Goal: Transaction & Acquisition: Purchase product/service

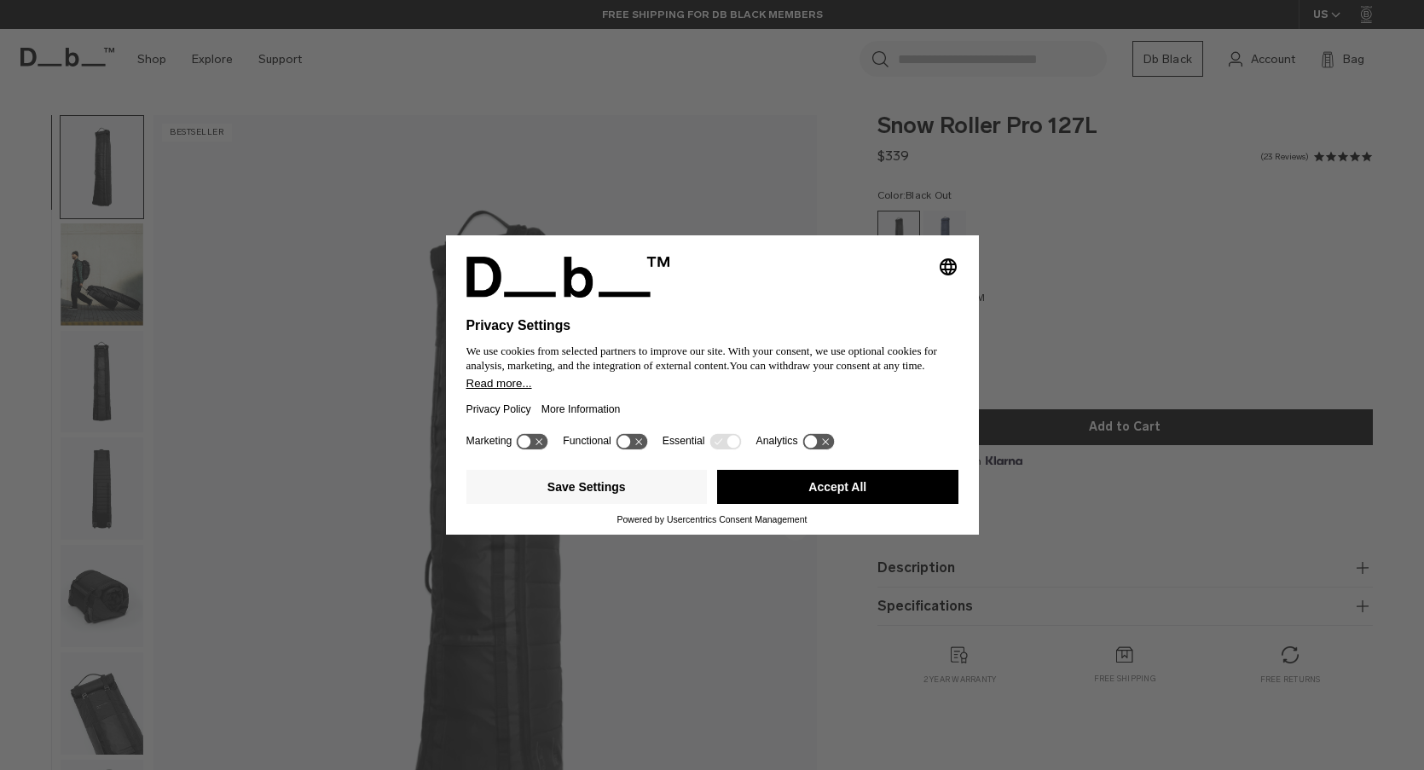
click at [816, 440] on icon at bounding box center [819, 441] width 32 height 16
click at [815, 438] on icon at bounding box center [819, 441] width 32 height 16
click at [617, 496] on button "Save Settings" at bounding box center [587, 487] width 241 height 34
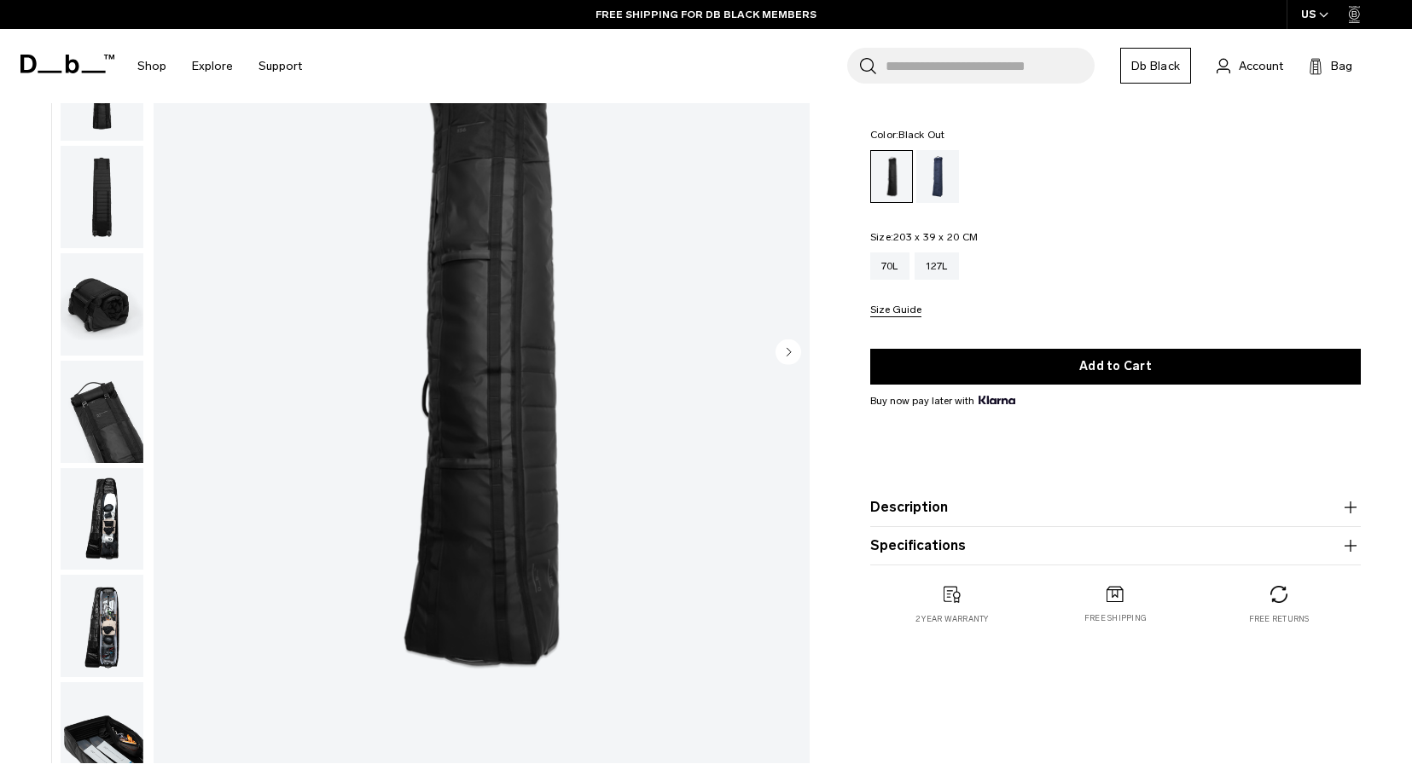
scroll to position [251, 0]
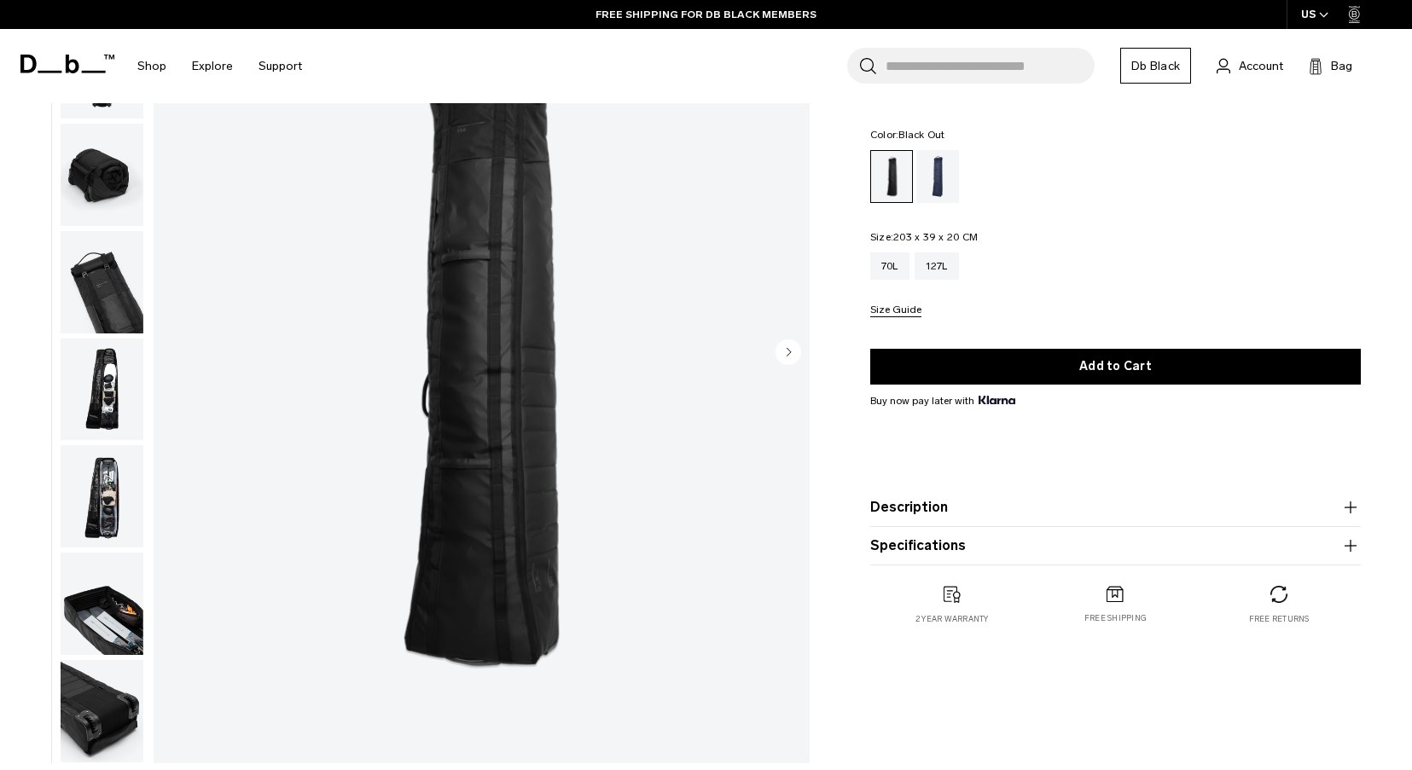
click at [101, 496] on img "button" at bounding box center [102, 496] width 83 height 102
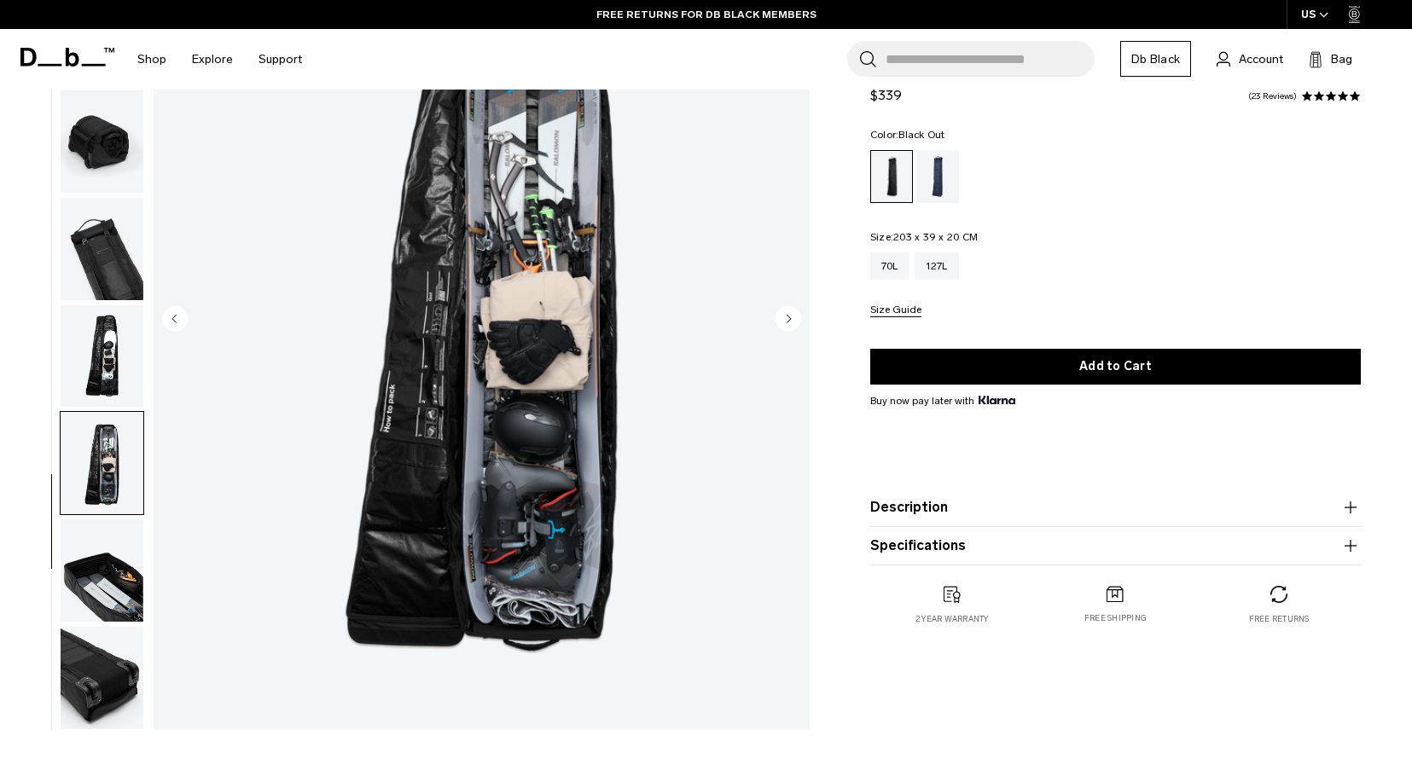
scroll to position [256, 0]
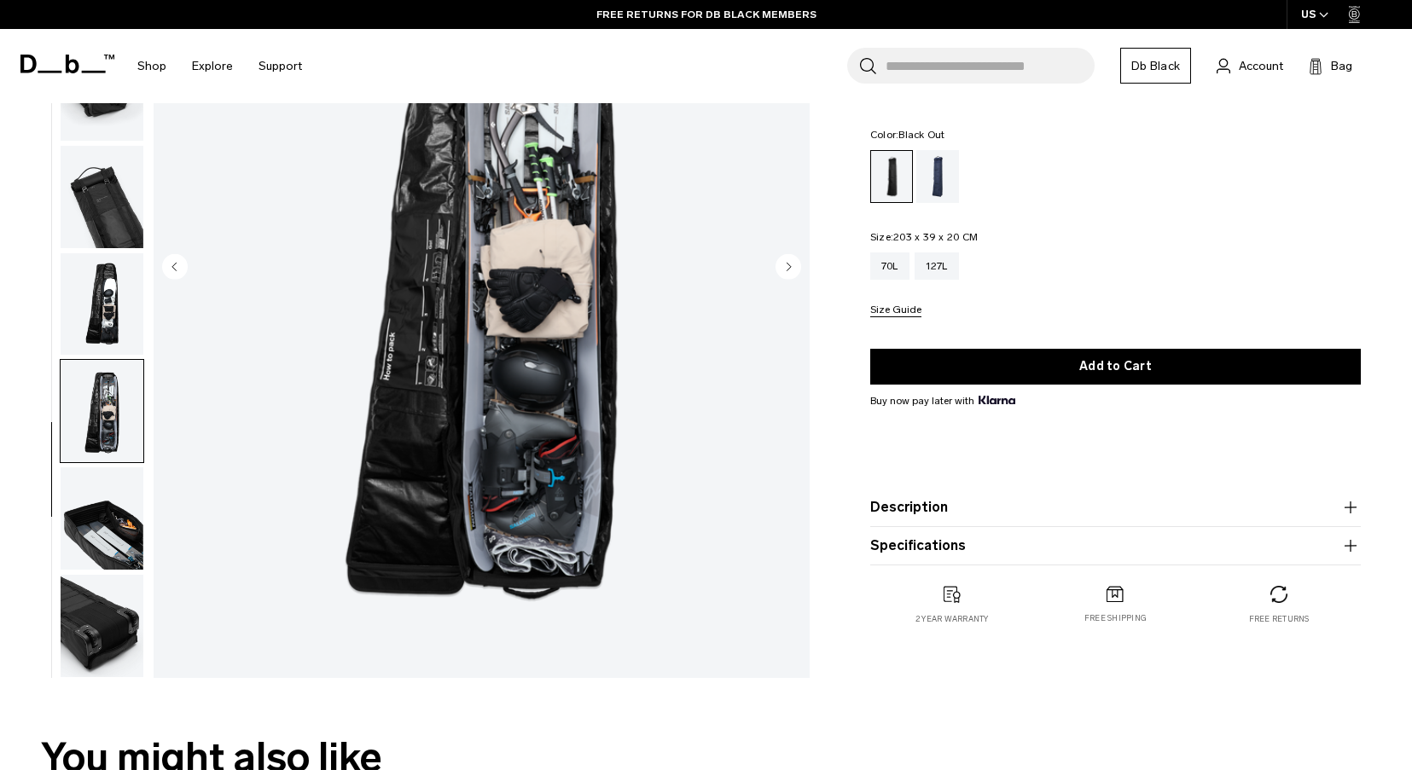
click at [954, 514] on button "Description" at bounding box center [1115, 507] width 490 height 20
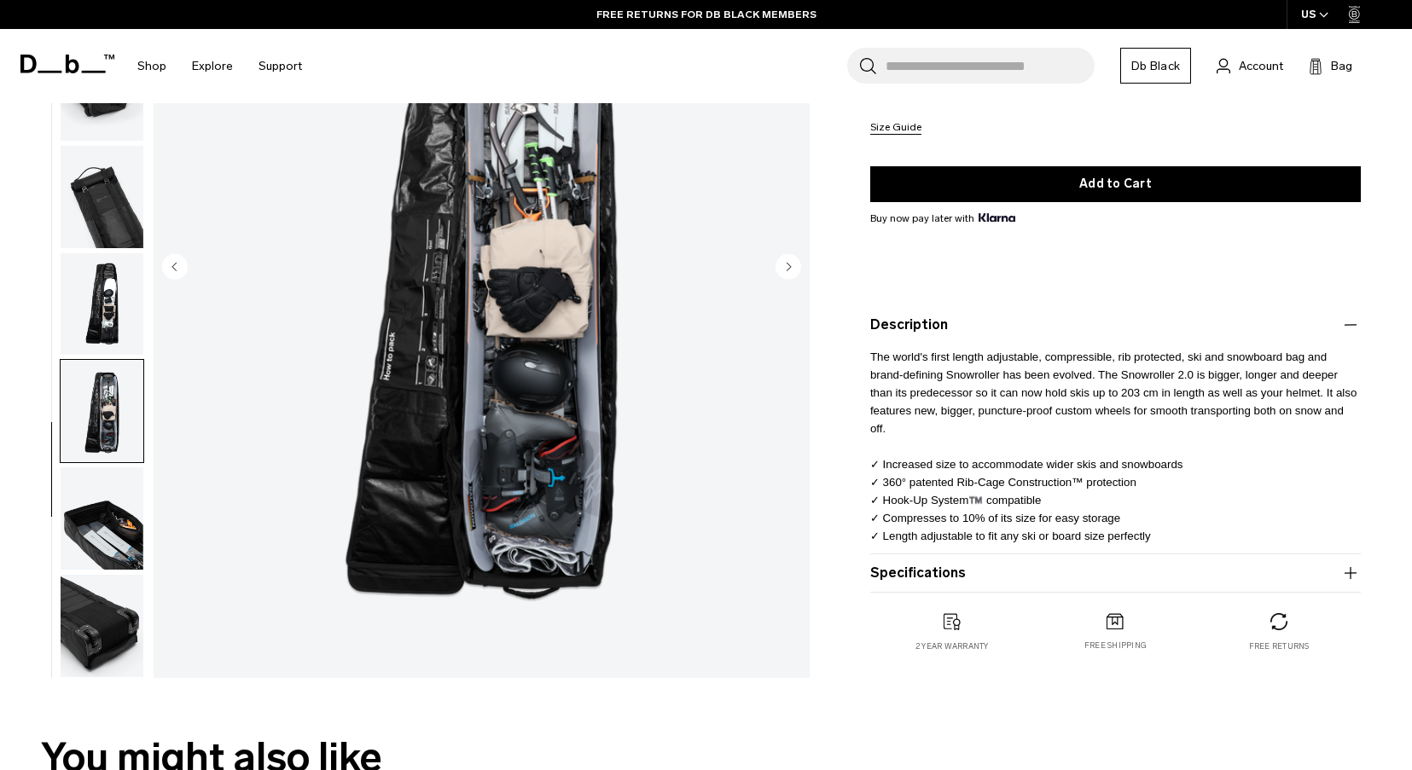
click at [990, 577] on button "Specifications" at bounding box center [1115, 573] width 490 height 20
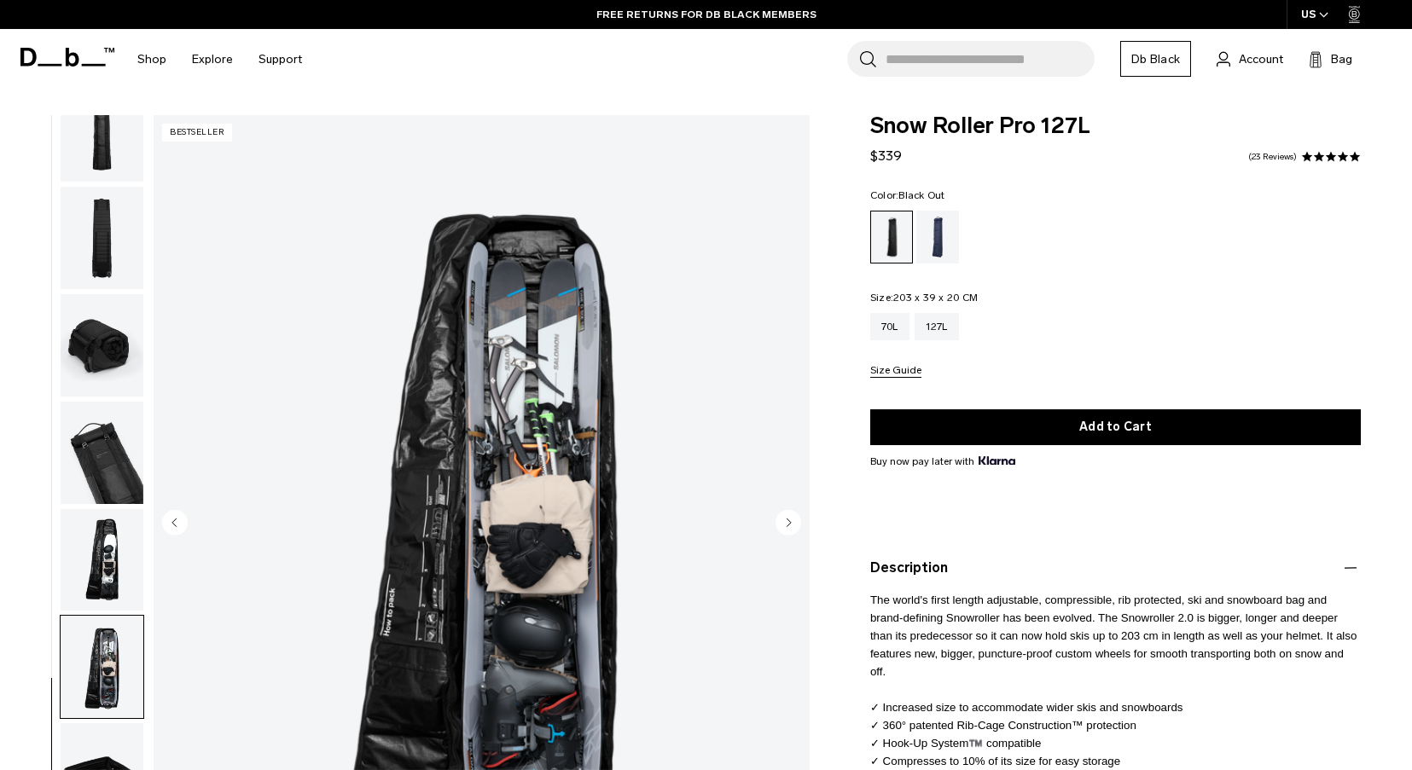
scroll to position [85, 0]
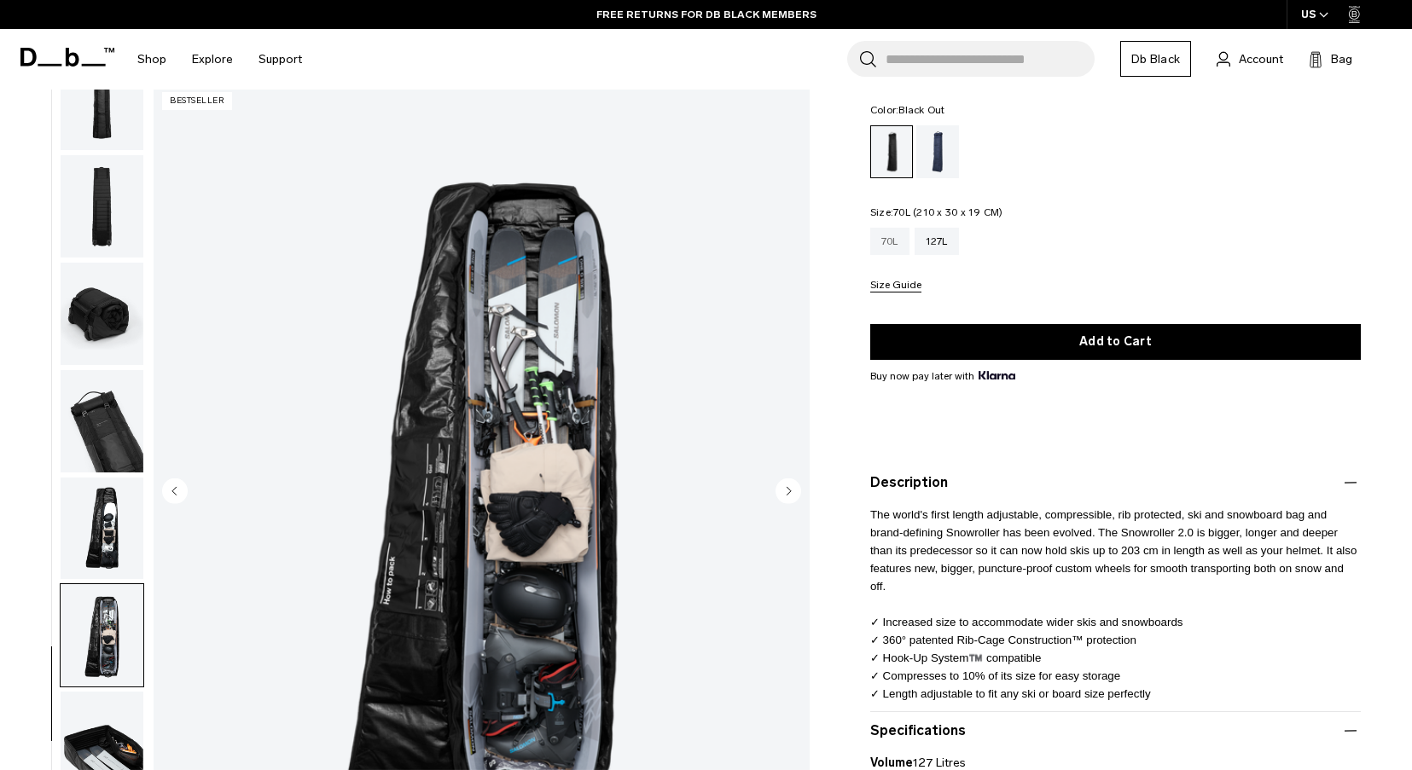
click at [899, 234] on div "70L" at bounding box center [889, 241] width 39 height 27
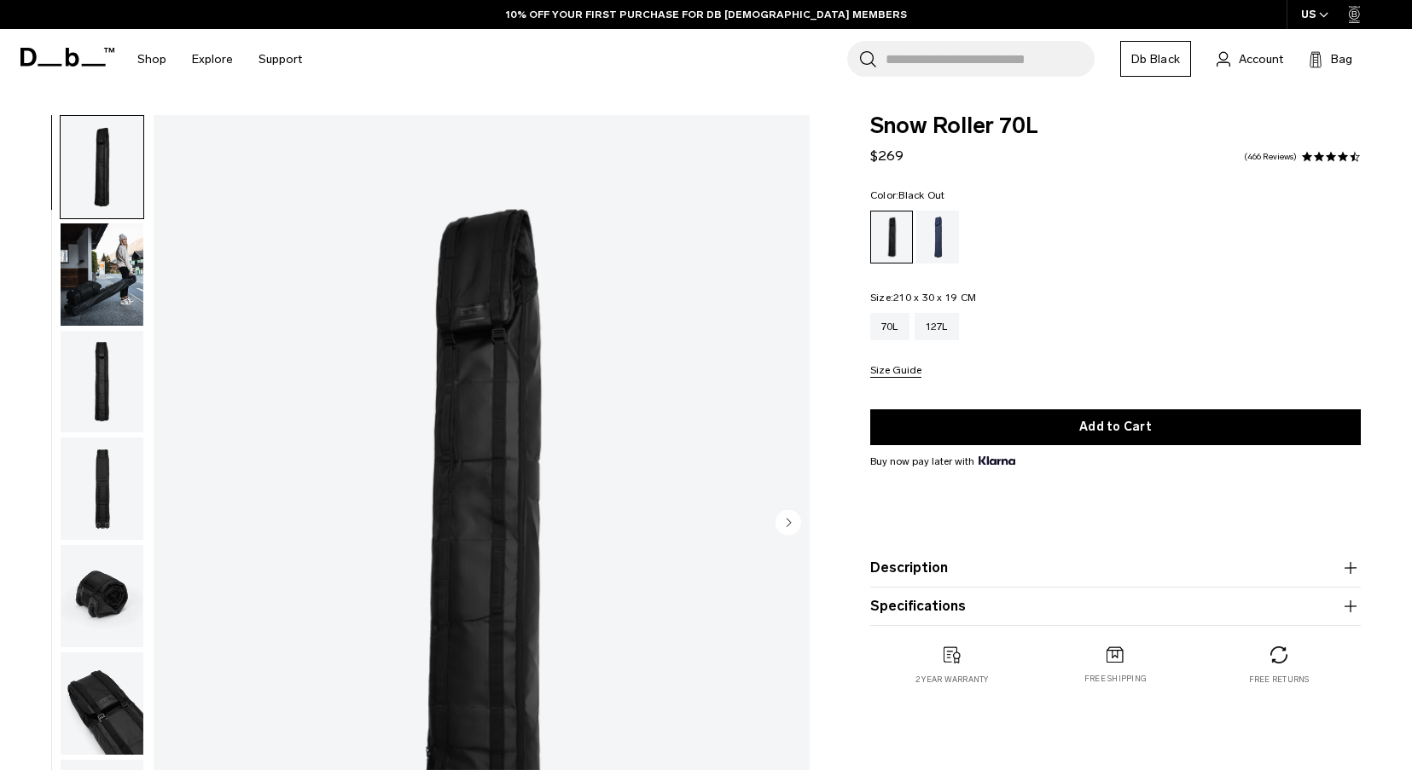
click at [104, 282] on img "button" at bounding box center [102, 274] width 83 height 102
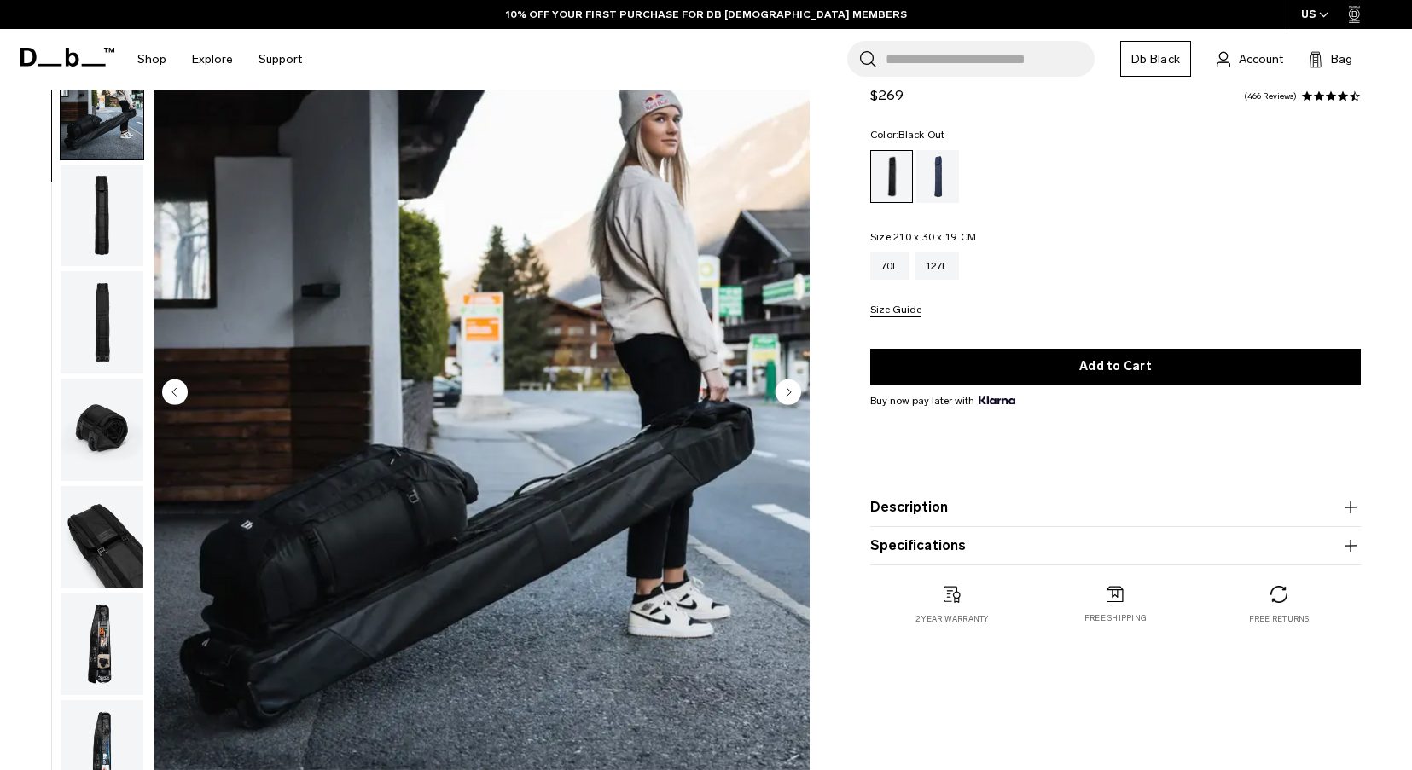
scroll to position [171, 0]
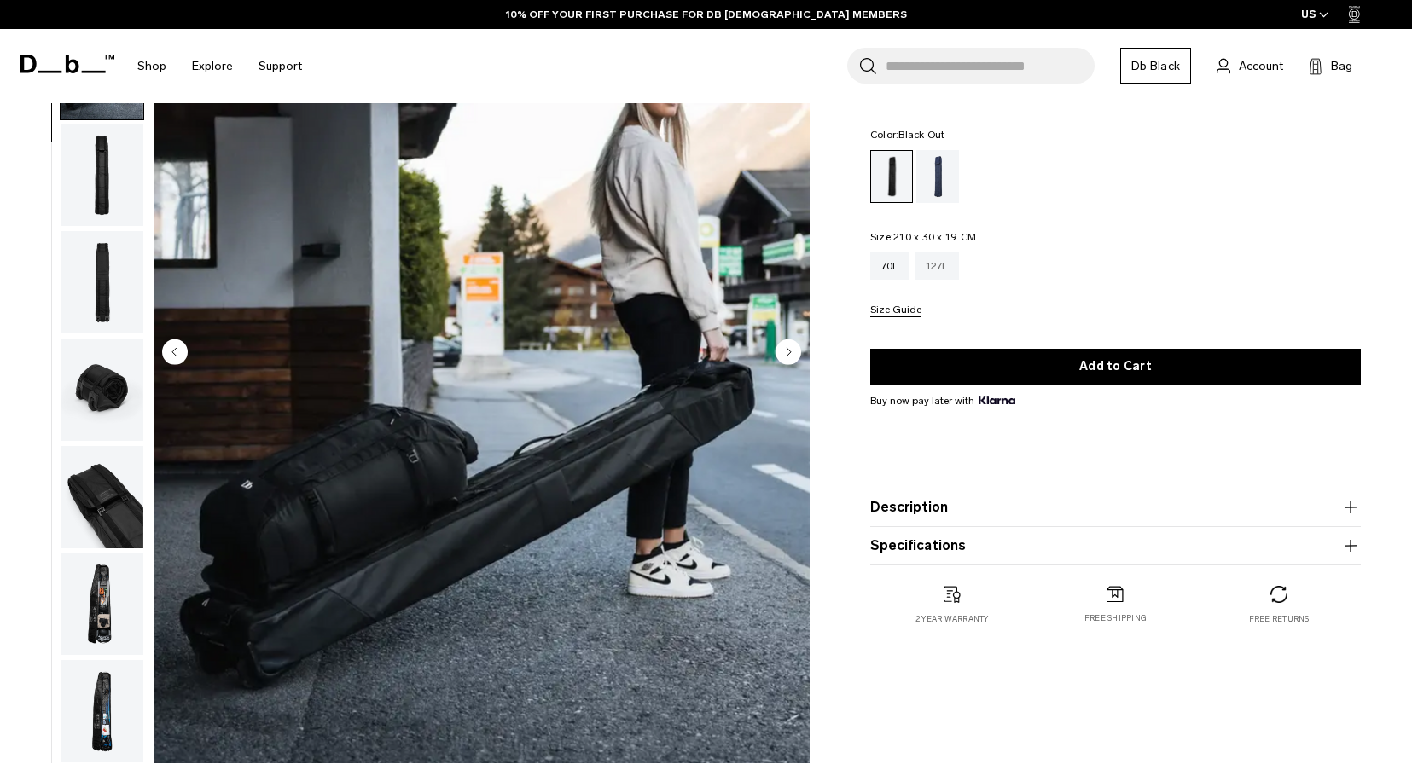
click at [945, 262] on div "127L" at bounding box center [936, 265] width 44 height 27
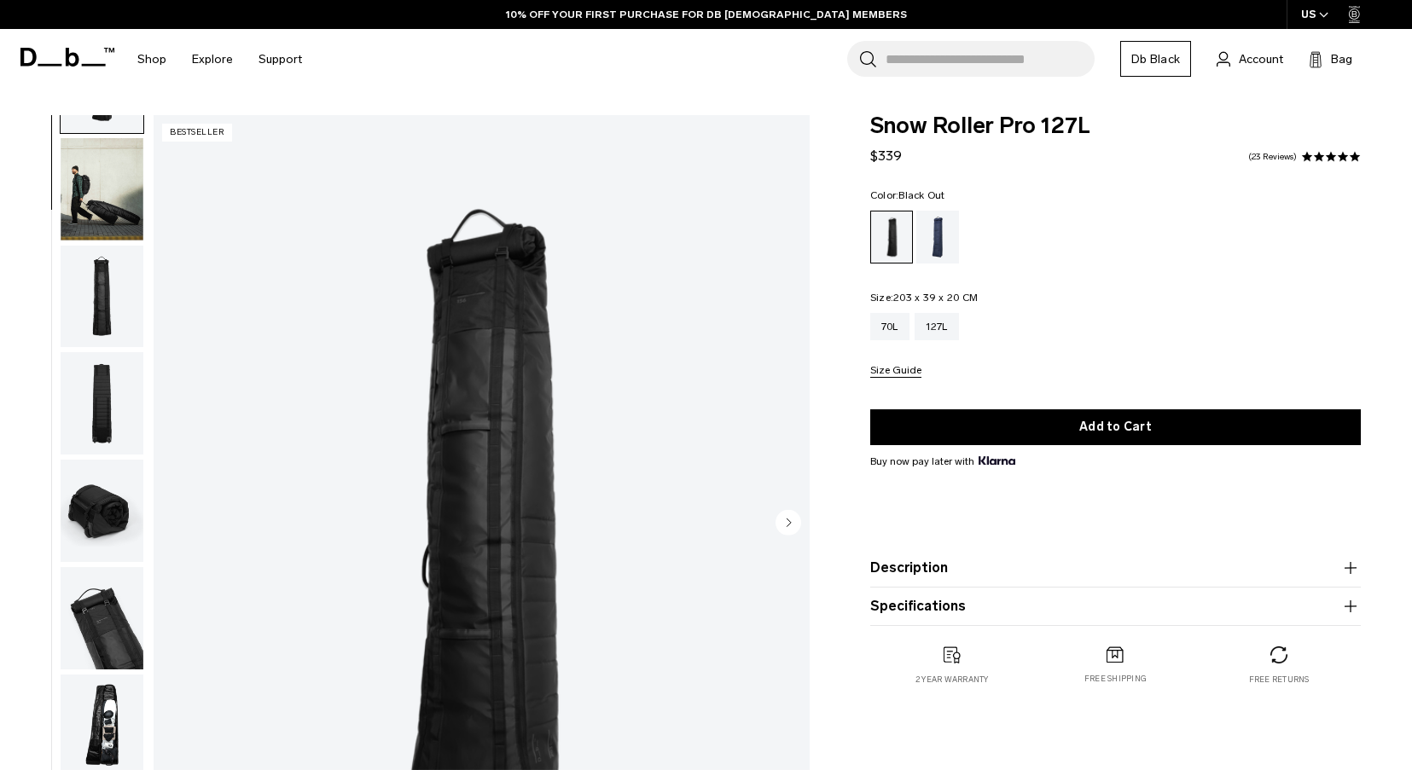
click at [105, 221] on img "button" at bounding box center [102, 189] width 83 height 102
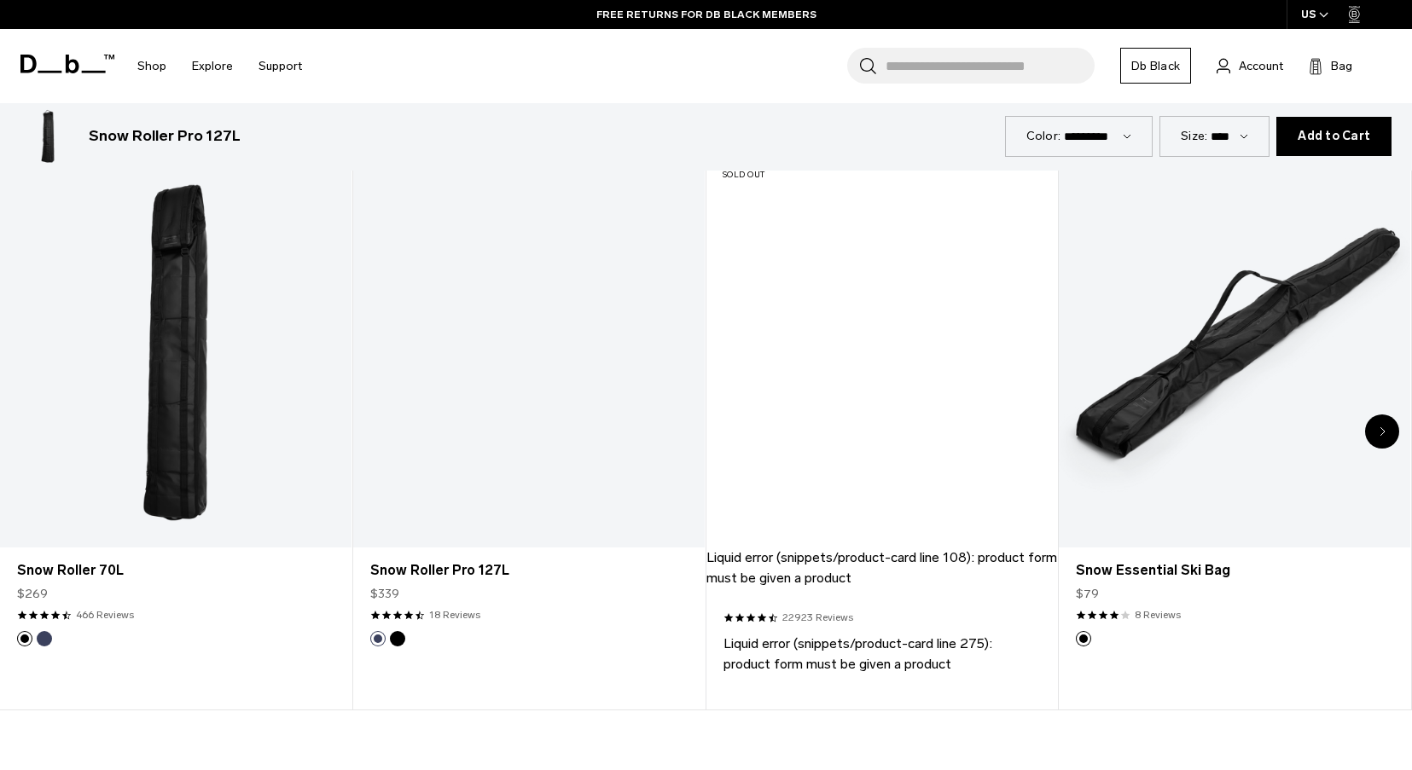
scroll to position [938, 0]
